Goal: Navigation & Orientation: Find specific page/section

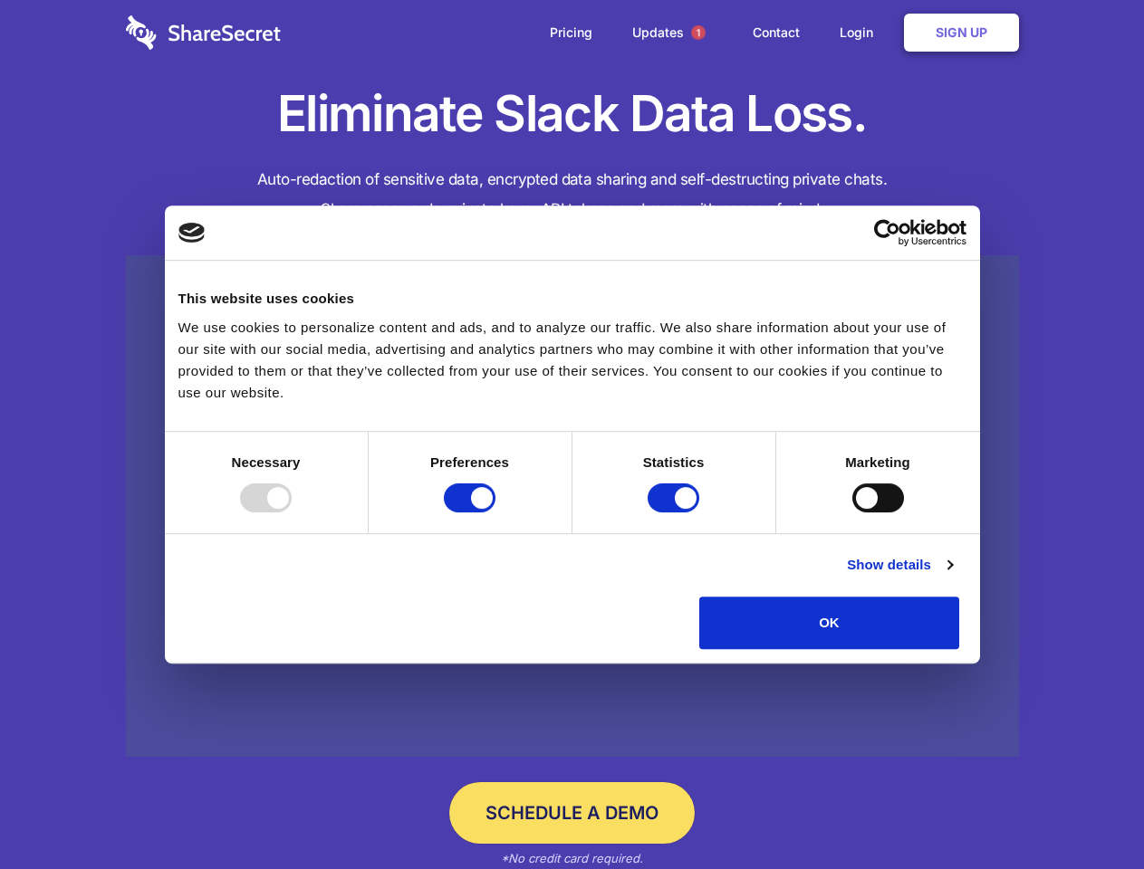
click at [292, 513] on div at bounding box center [266, 498] width 52 height 29
click at [495, 513] on input "Preferences" at bounding box center [470, 498] width 52 height 29
checkbox input "false"
click at [676, 513] on input "Statistics" at bounding box center [674, 498] width 52 height 29
checkbox input "false"
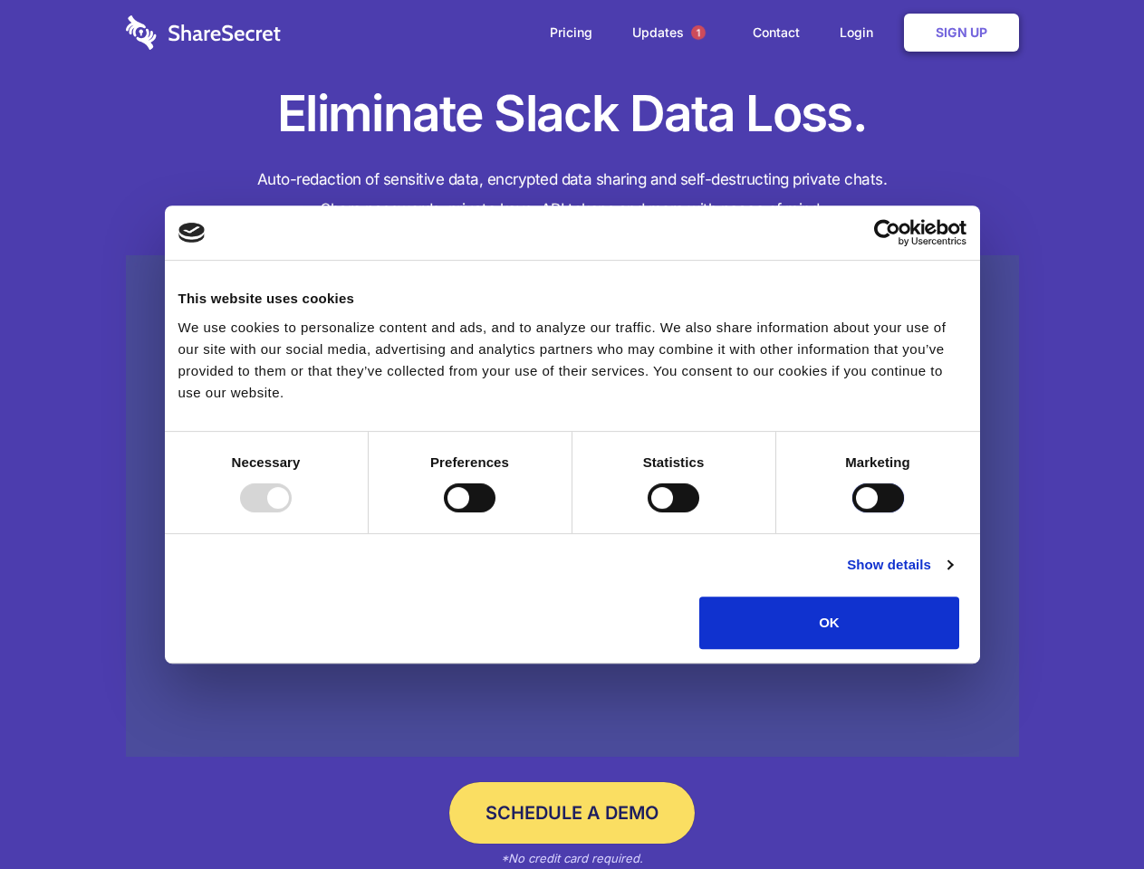
click at [852, 513] on input "Marketing" at bounding box center [878, 498] width 52 height 29
checkbox input "true"
click at [952, 576] on link "Show details" at bounding box center [899, 565] width 105 height 22
click at [0, 0] on li "Necessary 7 Necessary cookies help make a website usable by enabling basic func…" at bounding box center [0, 0] width 0 height 0
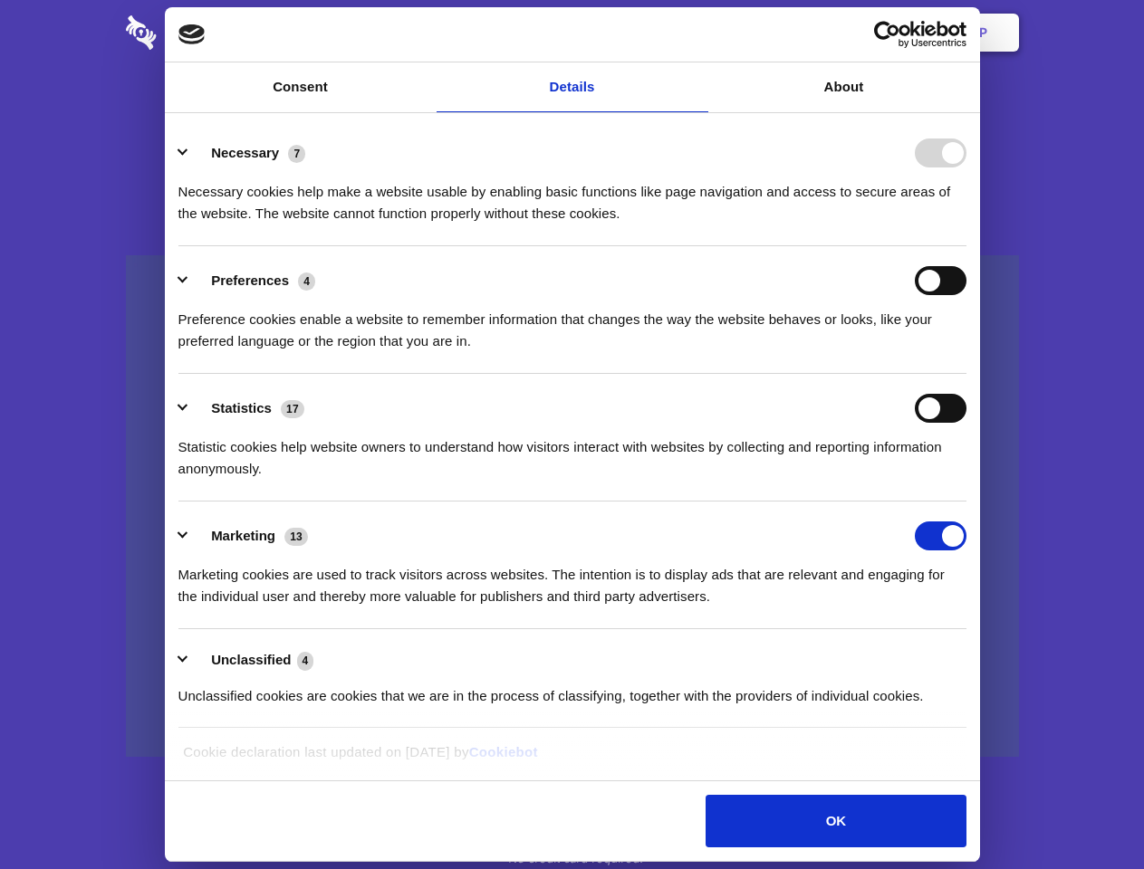
click at [697, 33] on span "1" at bounding box center [698, 32] width 14 height 14
